Goal: Information Seeking & Learning: Learn about a topic

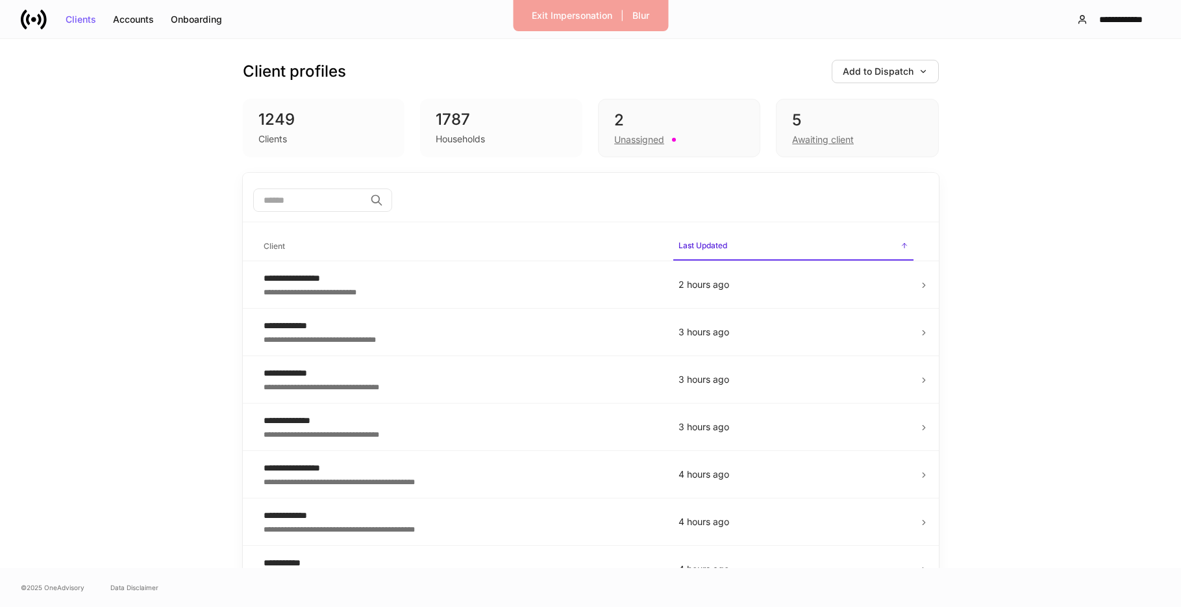
click at [357, 200] on input "search" at bounding box center [309, 199] width 112 height 23
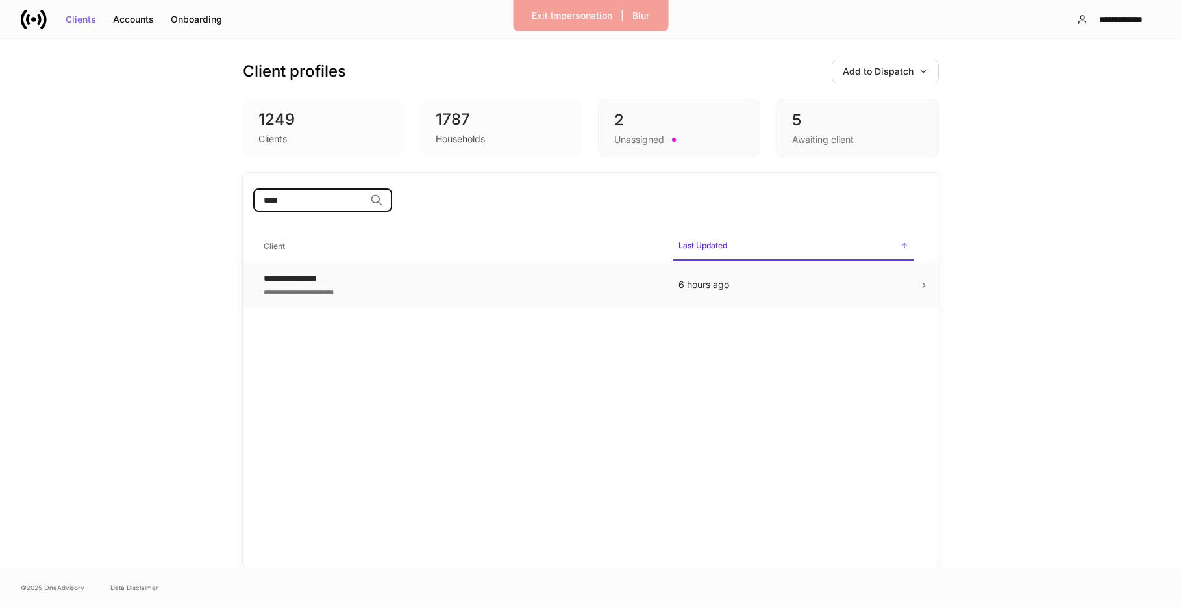
type input "****"
click at [402, 277] on div "**********" at bounding box center [461, 277] width 394 height 13
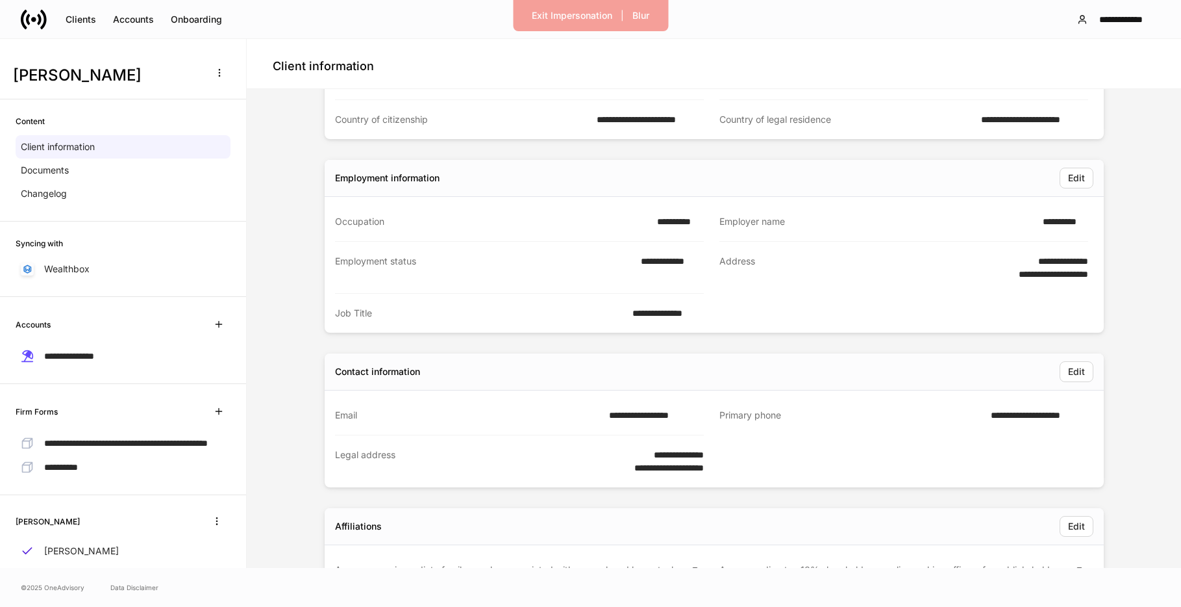
scroll to position [518, 0]
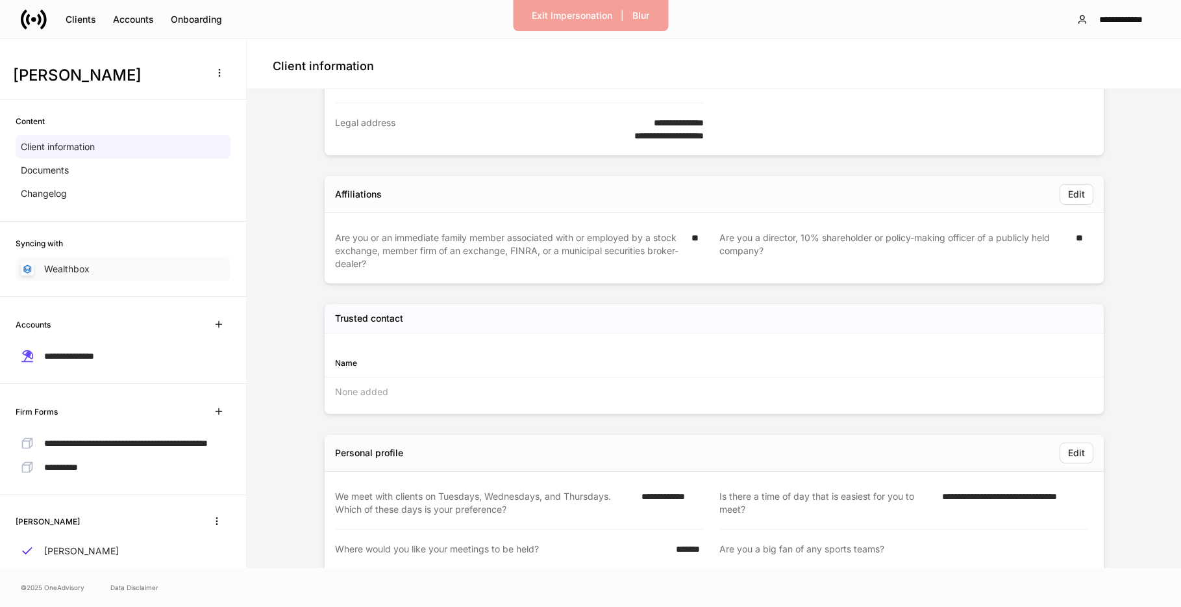
click at [57, 271] on p "Wealthbox" at bounding box center [66, 268] width 45 height 13
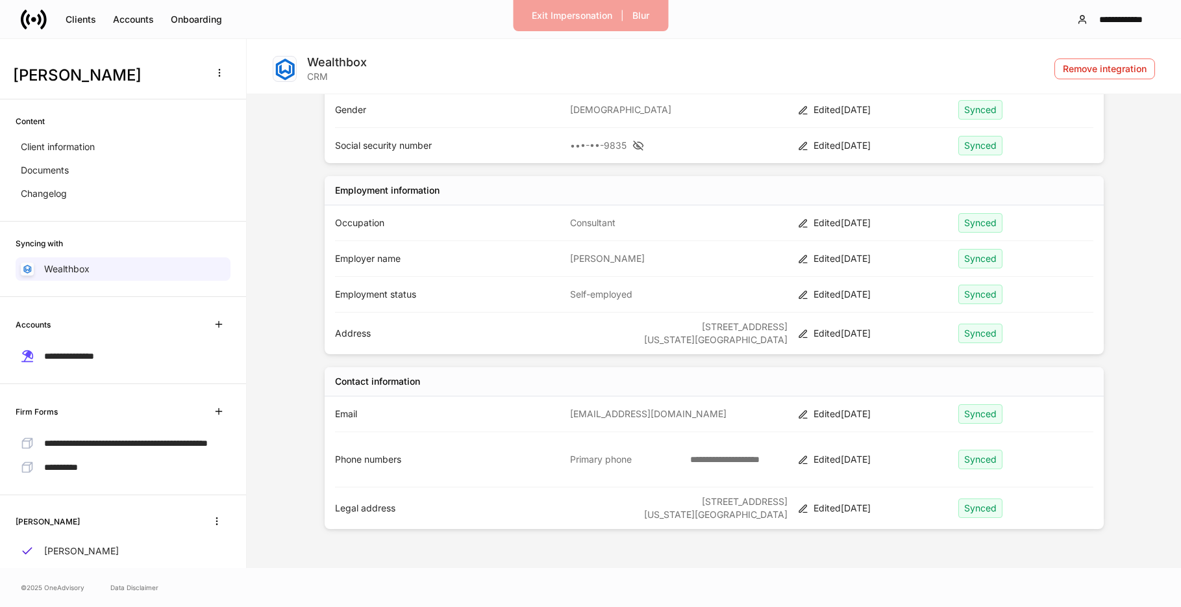
scroll to position [199, 0]
click at [90, 197] on div "Changelog" at bounding box center [123, 193] width 215 height 23
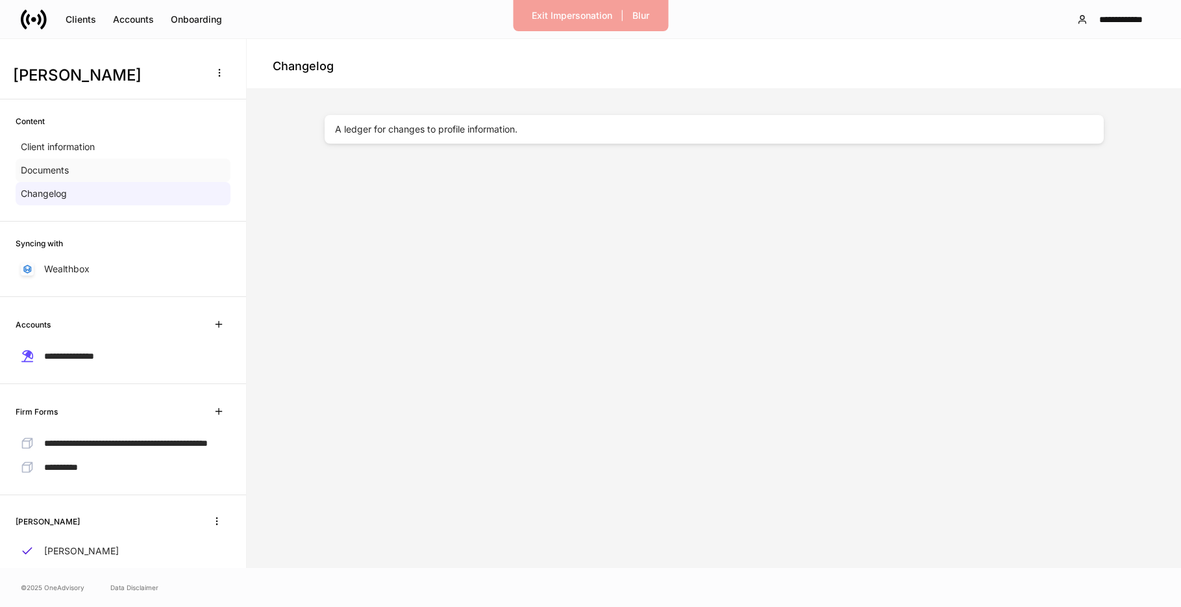
click at [120, 173] on div "Documents" at bounding box center [123, 169] width 215 height 23
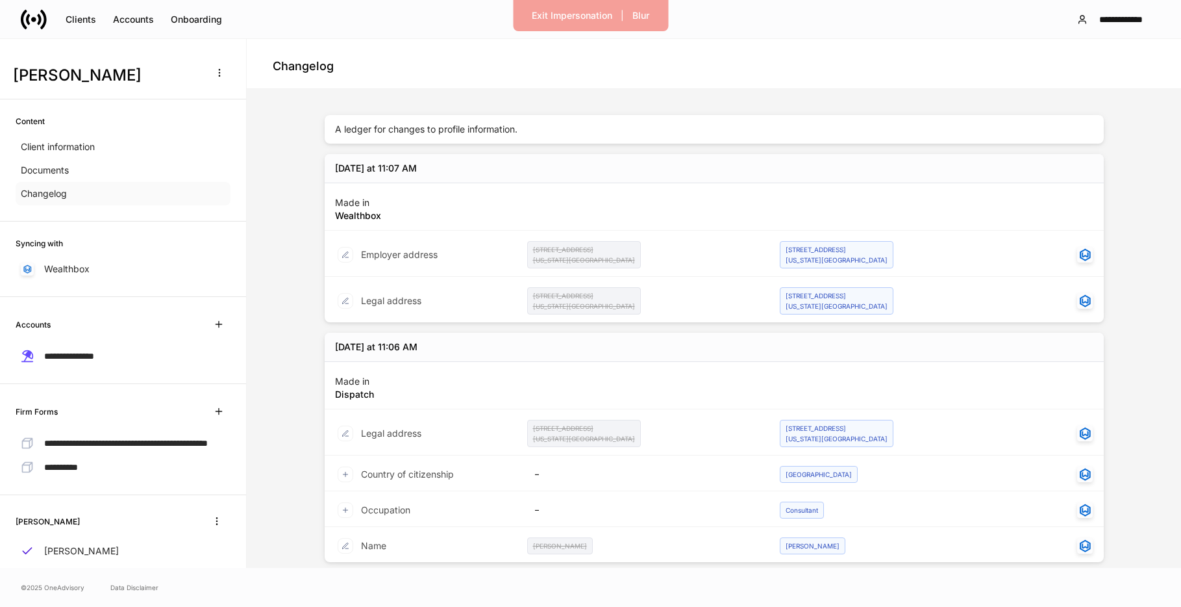
click at [44, 173] on p "Documents" at bounding box center [45, 170] width 48 height 13
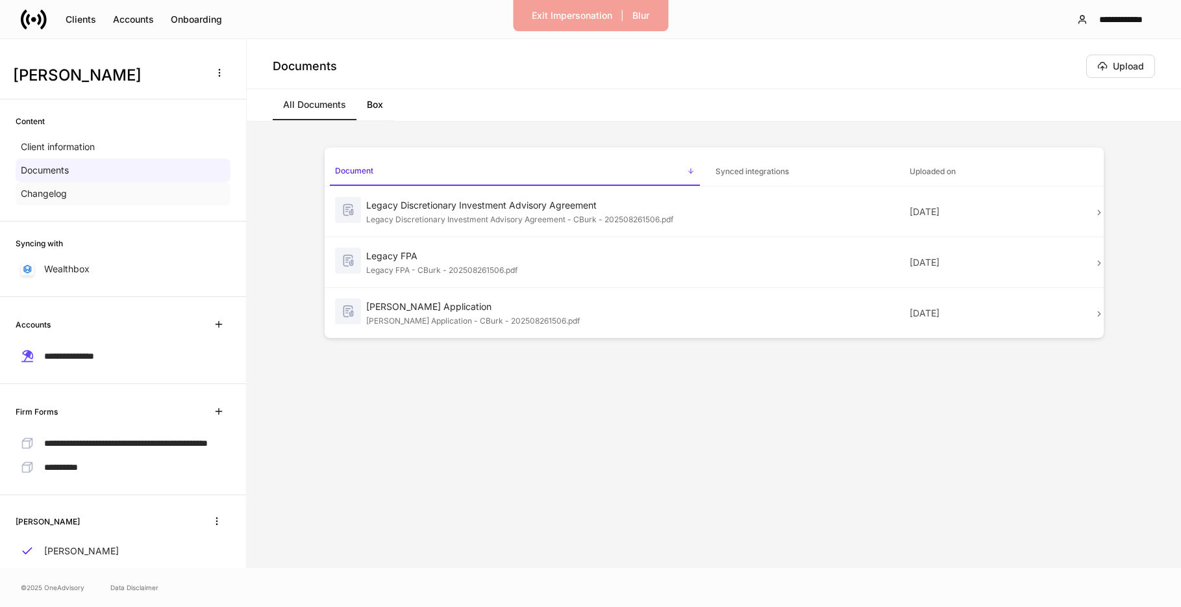
click at [160, 197] on div "Changelog" at bounding box center [123, 193] width 215 height 23
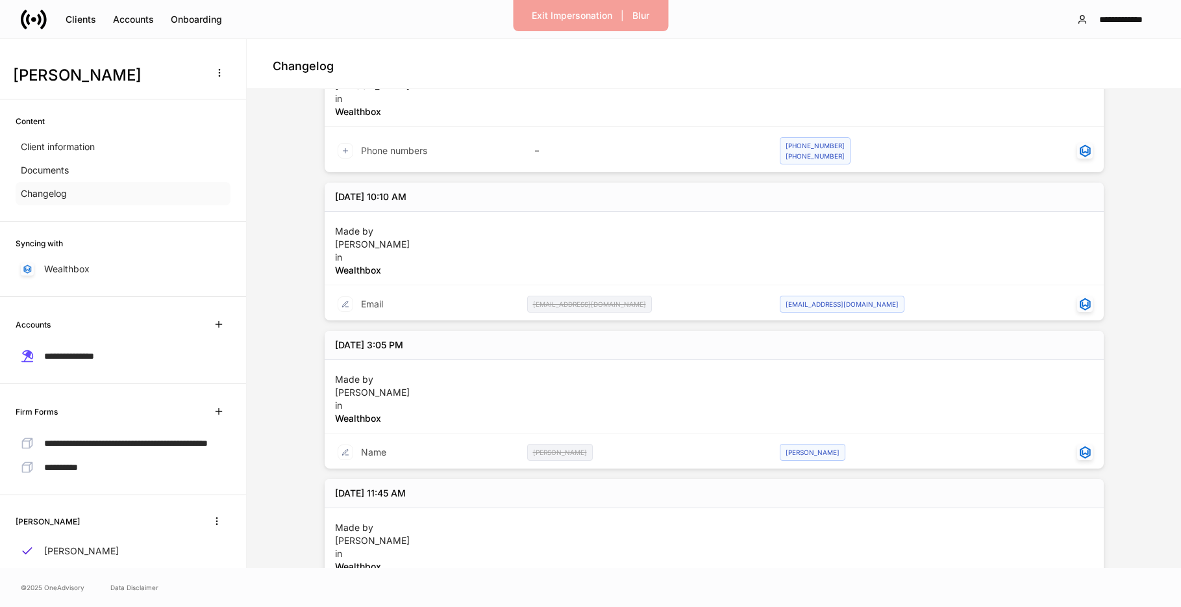
scroll to position [1405, 0]
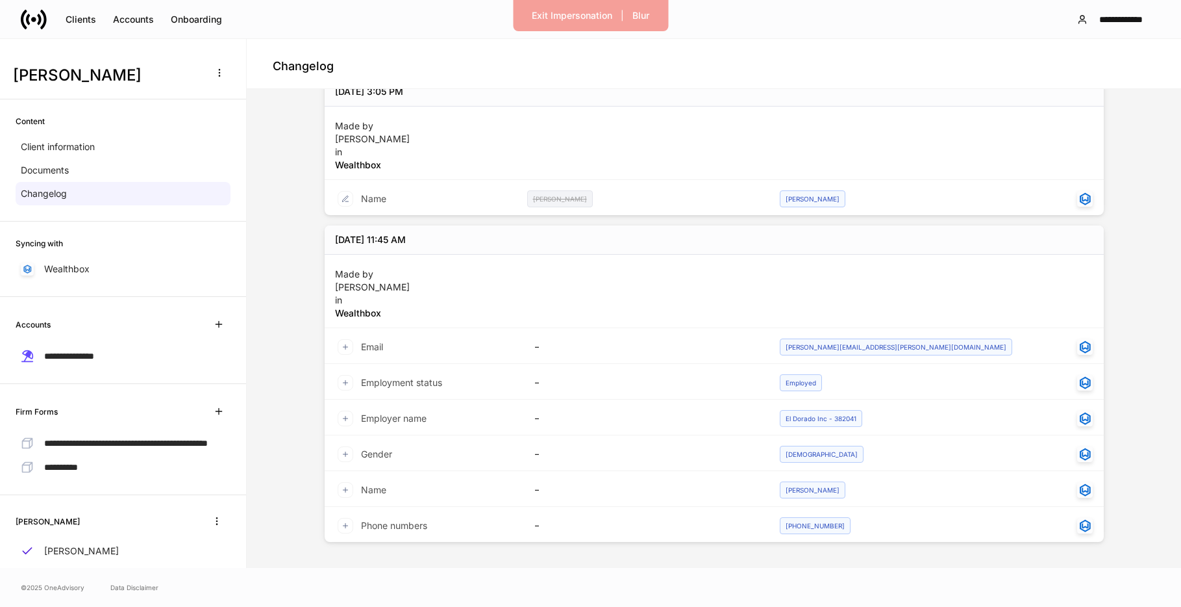
click at [346, 344] on icon at bounding box center [346, 347] width 8 height 8
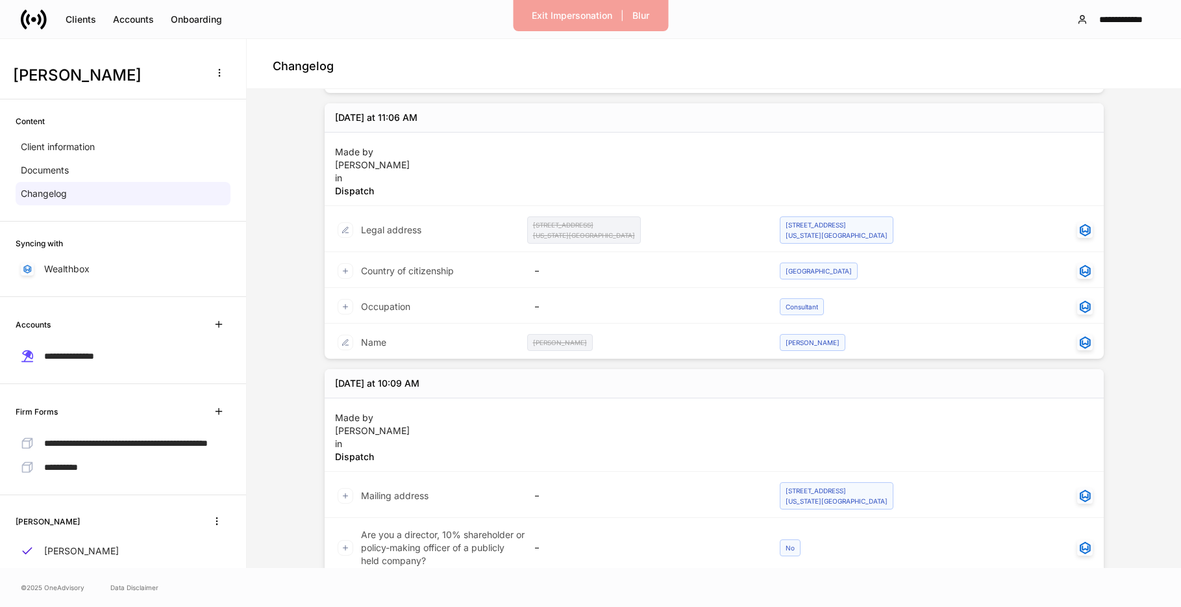
scroll to position [0, 0]
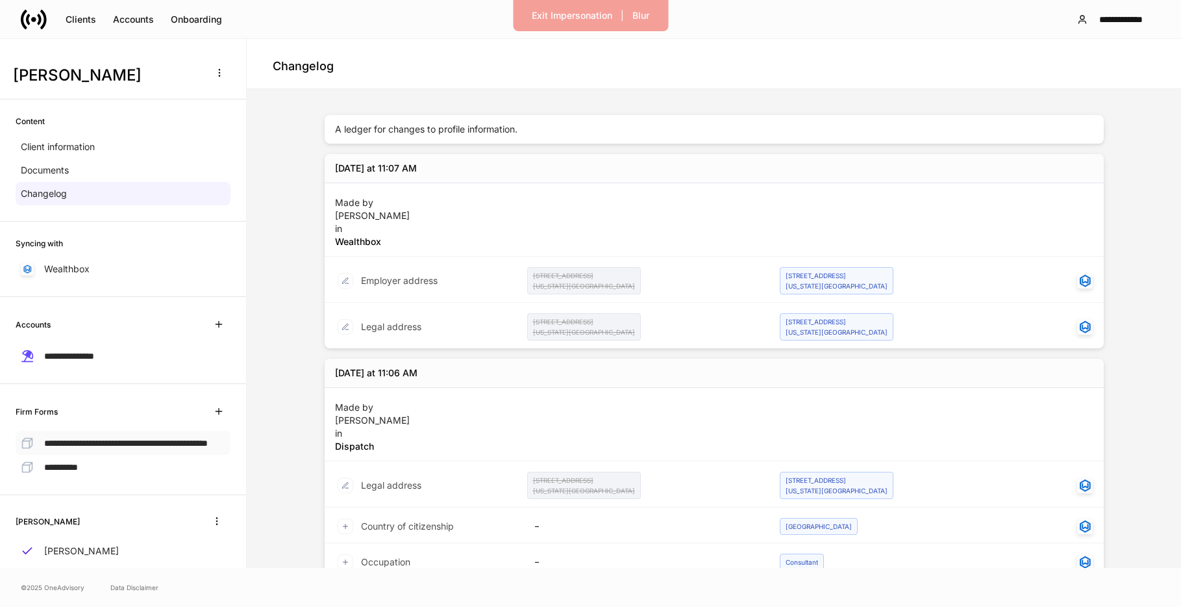
click at [75, 439] on span "**********" at bounding box center [126, 442] width 164 height 9
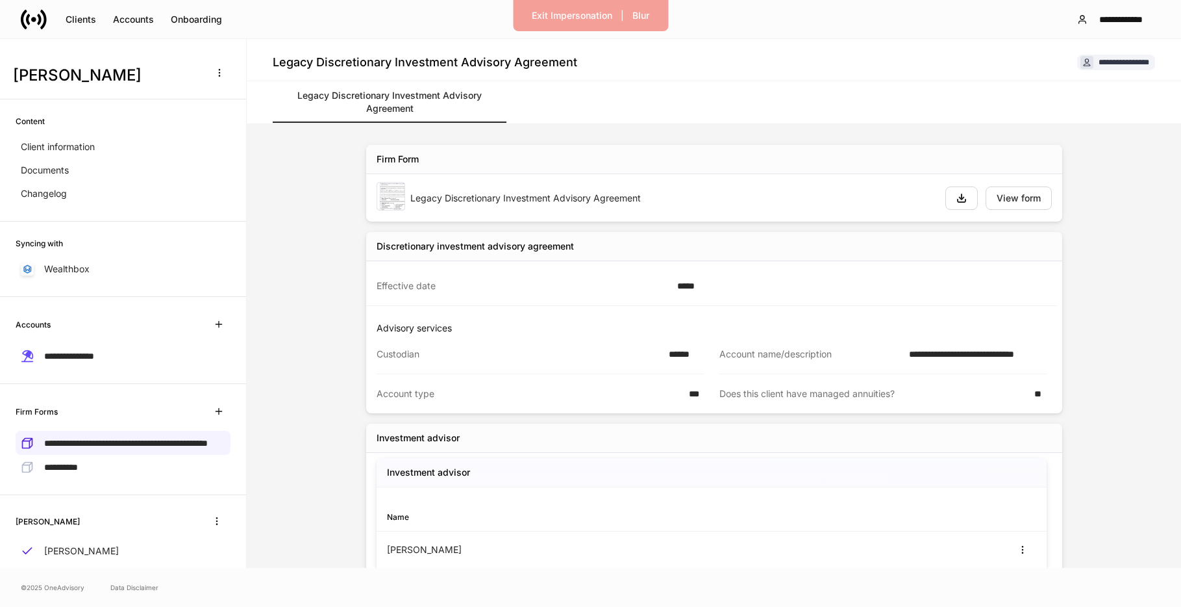
scroll to position [29, 0]
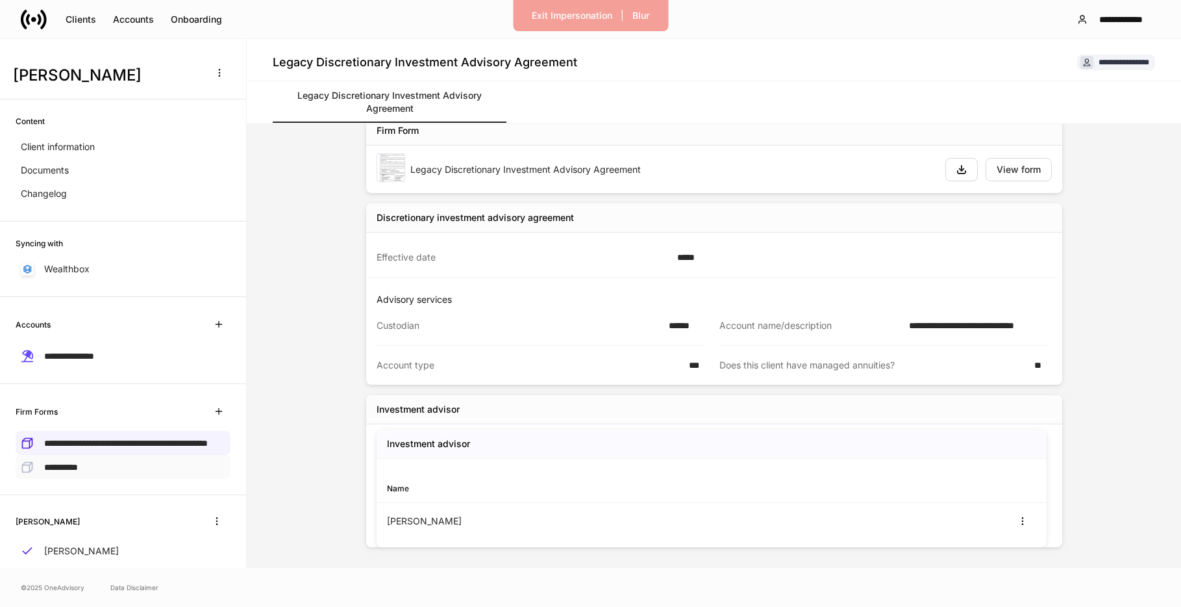
click at [55, 471] on span "**********" at bounding box center [61, 466] width 34 height 9
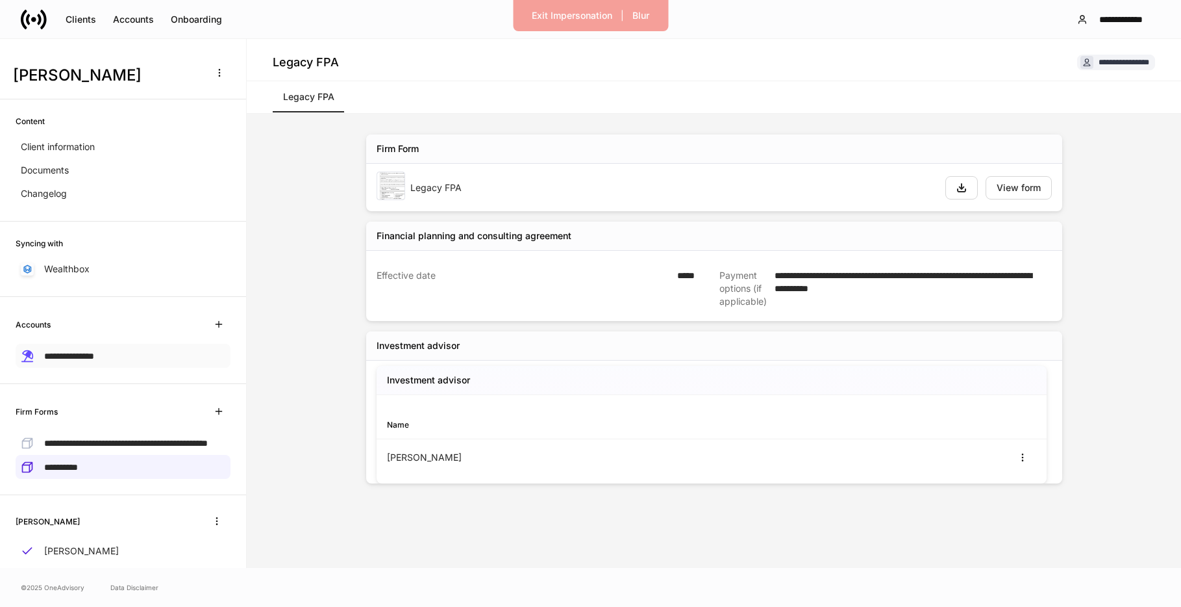
click at [77, 351] on span "**********" at bounding box center [69, 355] width 50 height 9
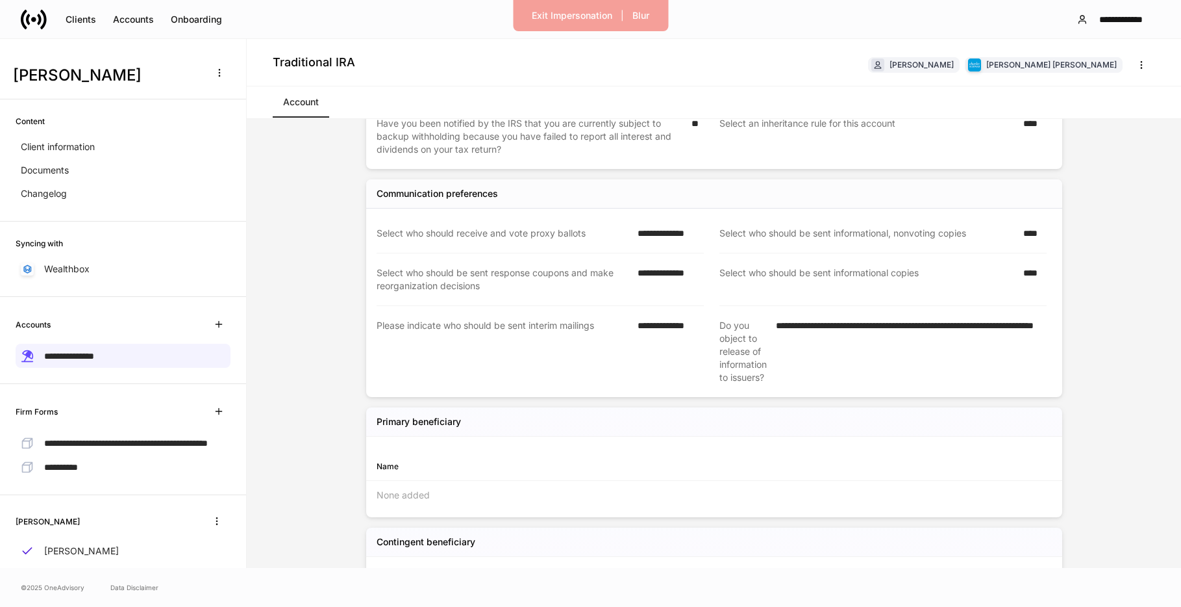
scroll to position [903, 0]
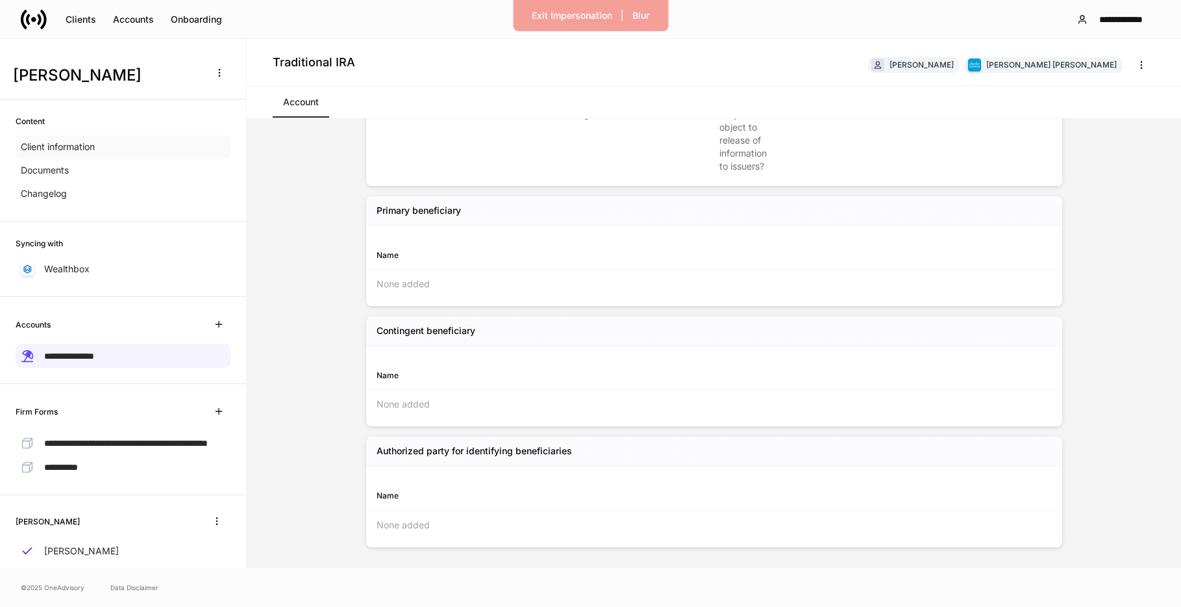
click at [87, 153] on p "Client information" at bounding box center [58, 146] width 74 height 13
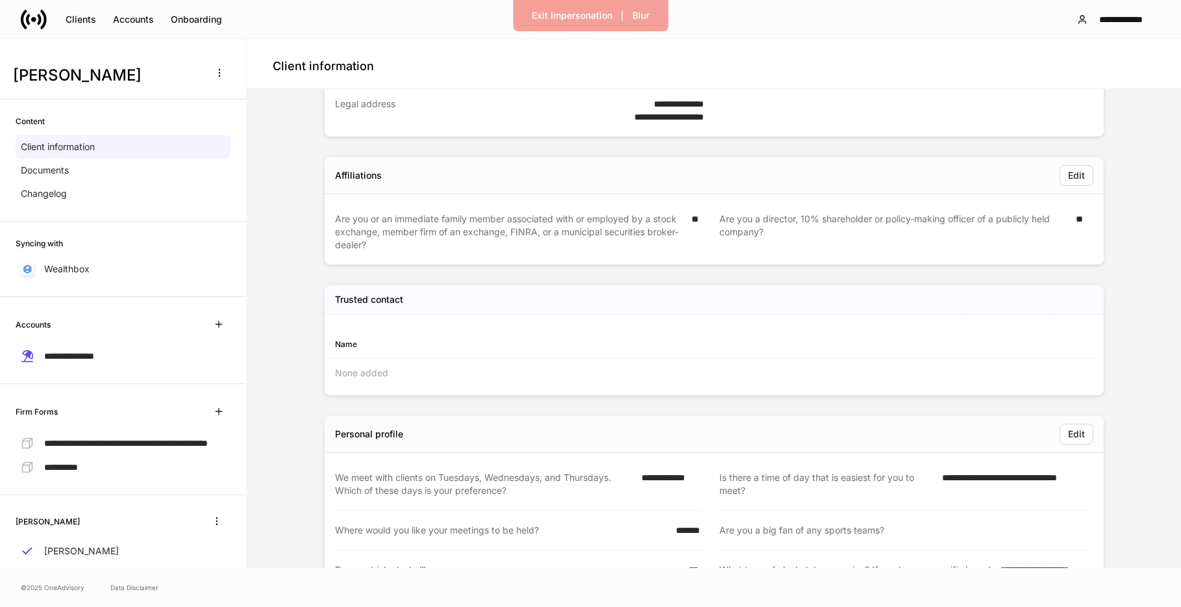
scroll to position [716, 0]
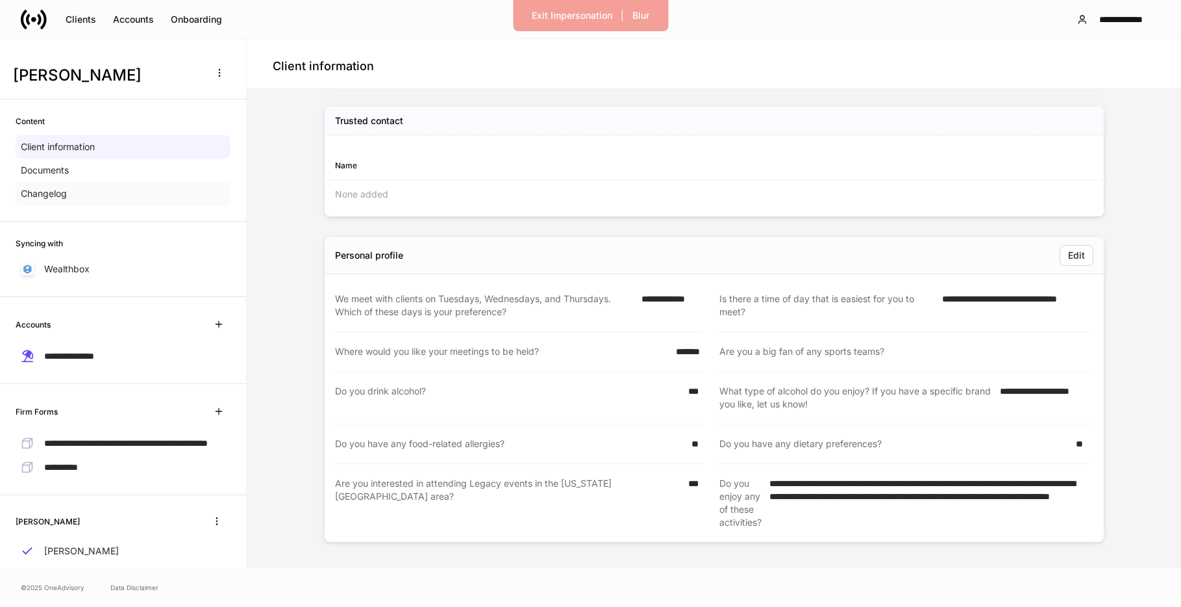
click at [89, 201] on div "Changelog" at bounding box center [123, 193] width 215 height 23
drag, startPoint x: 175, startPoint y: 197, endPoint x: 127, endPoint y: 197, distance: 48.1
click at [175, 197] on div "Changelog" at bounding box center [123, 193] width 215 height 23
click at [127, 197] on div "Changelog" at bounding box center [123, 193] width 215 height 23
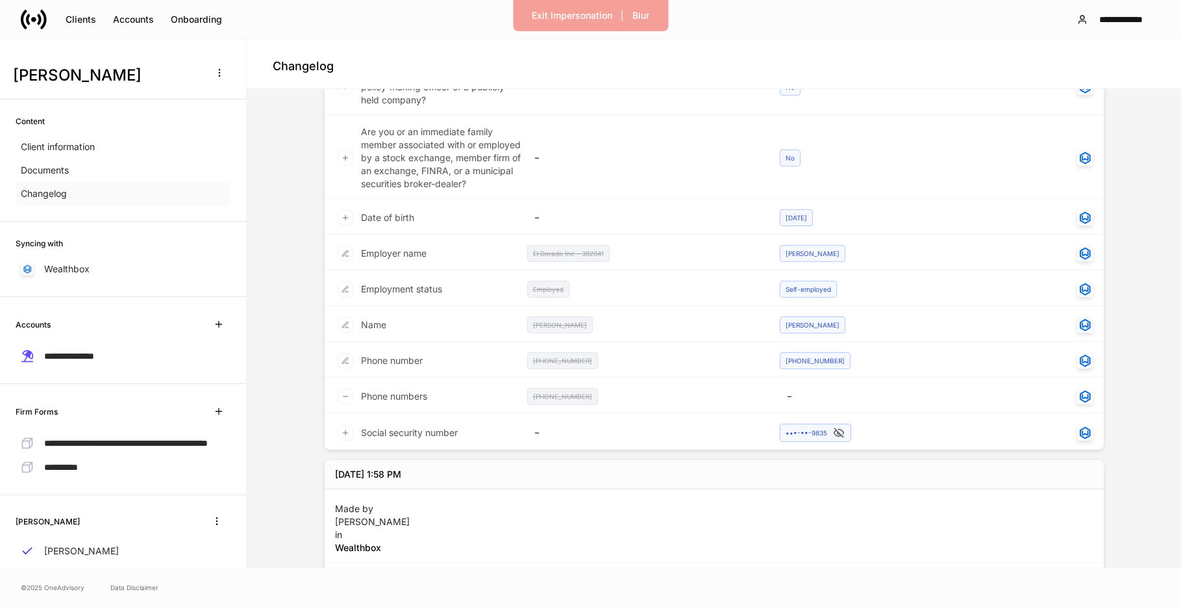
scroll to position [1405, 0]
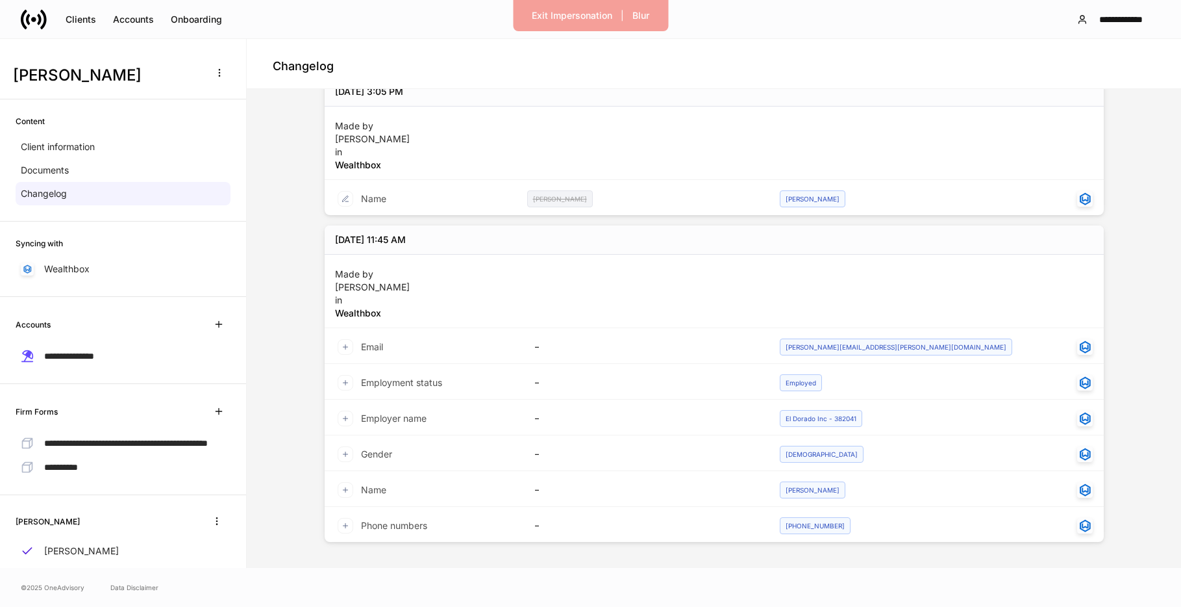
click at [342, 346] on icon at bounding box center [346, 347] width 8 height 8
click at [344, 344] on icon at bounding box center [346, 347] width 8 height 8
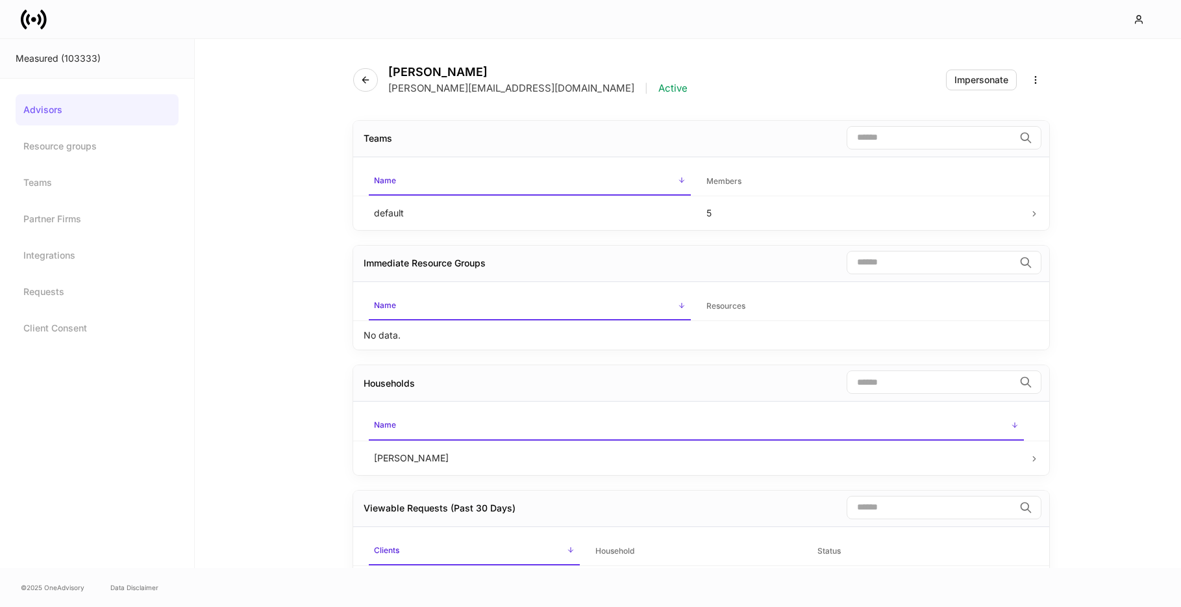
click at [32, 16] on icon at bounding box center [34, 19] width 26 height 26
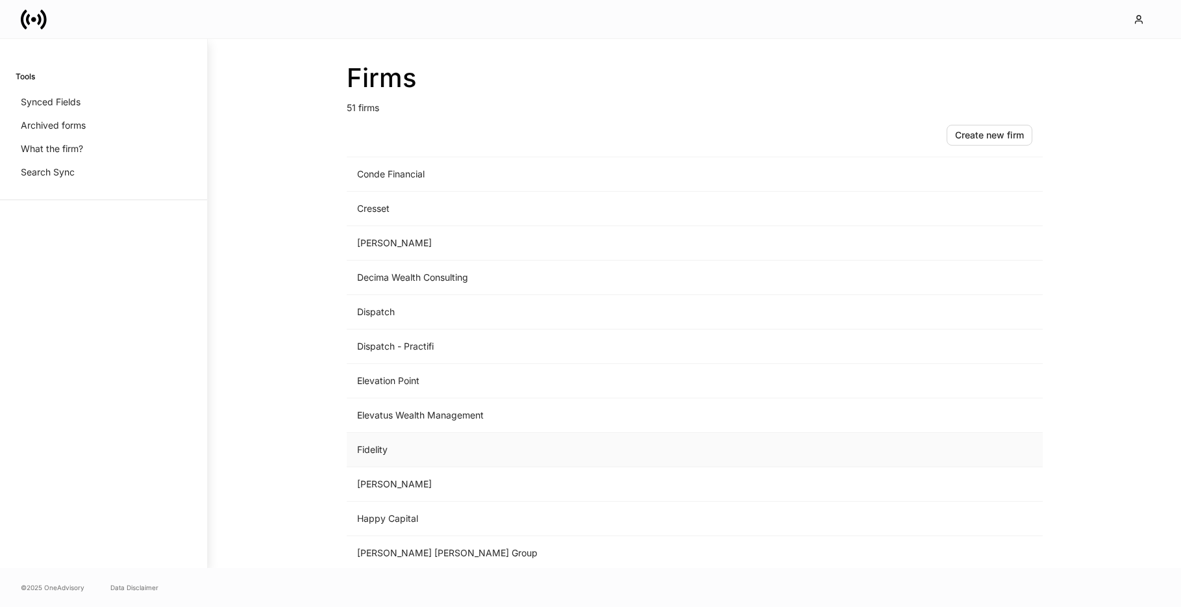
scroll to position [552, 0]
